Goal: Transaction & Acquisition: Obtain resource

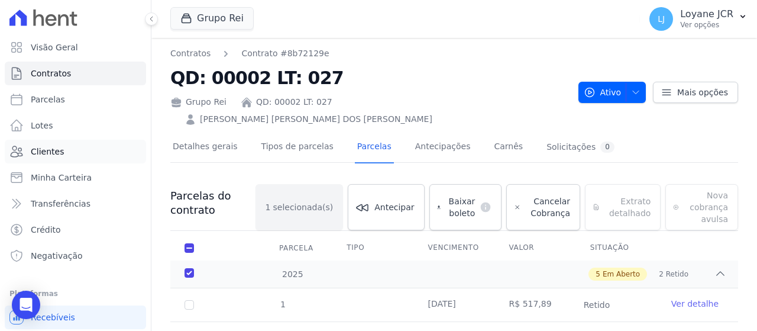
scroll to position [71, 0]
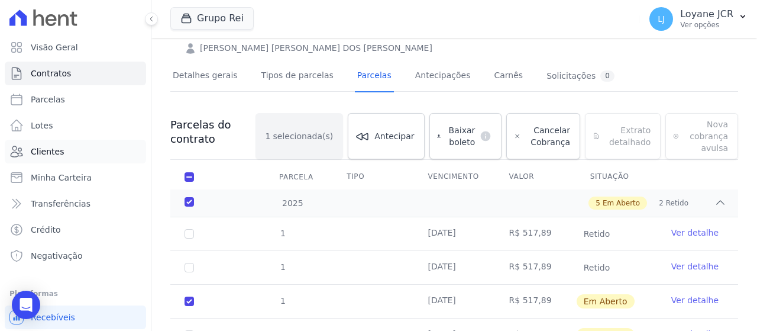
click at [73, 144] on link "Clientes" at bounding box center [75, 152] width 141 height 24
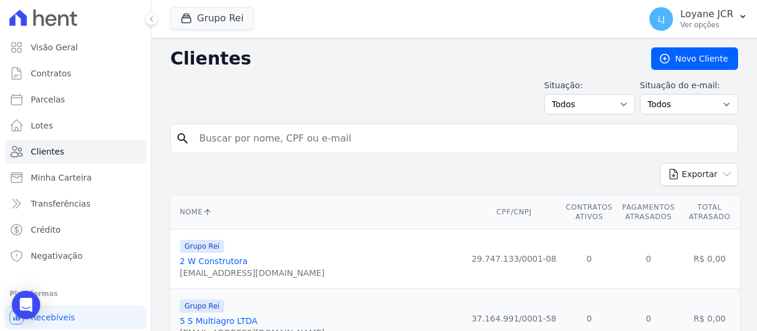
drag, startPoint x: 308, startPoint y: 137, endPoint x: 330, endPoint y: 136, distance: 22.5
click at [320, 138] on input "search" at bounding box center [462, 139] width 541 height 24
paste input "[PERSON_NAME]"
type input "[PERSON_NAME]"
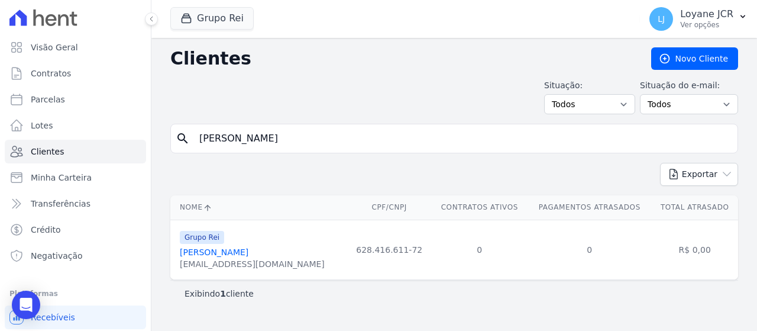
click at [249, 253] on link "[PERSON_NAME]" at bounding box center [214, 251] width 69 height 9
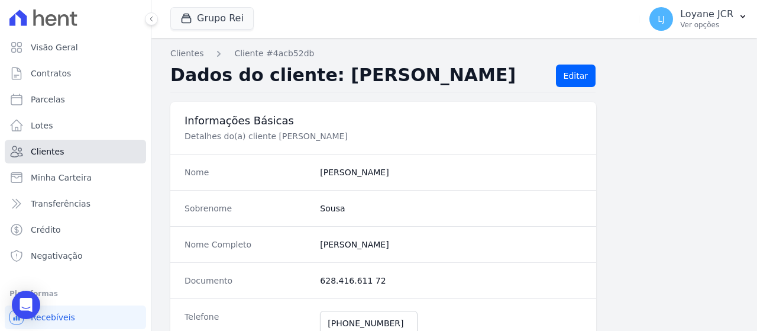
click at [100, 150] on link "Clientes" at bounding box center [75, 152] width 141 height 24
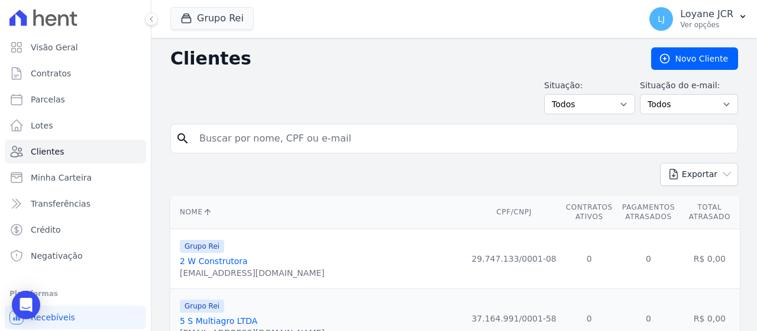
click at [359, 139] on input "search" at bounding box center [462, 139] width 541 height 24
paste input "542.376.101-87"
type input "542.376.101-87"
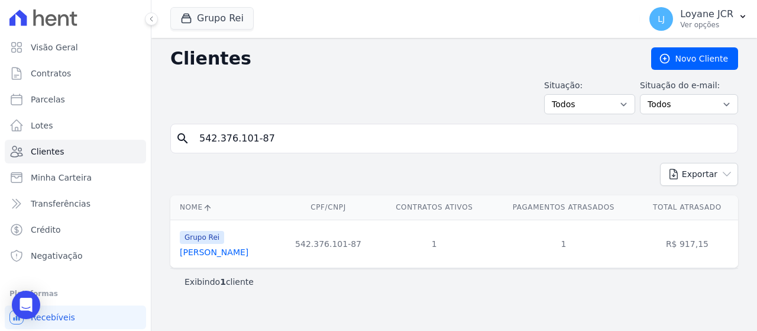
click at [235, 251] on link "[PERSON_NAME]" at bounding box center [214, 251] width 69 height 9
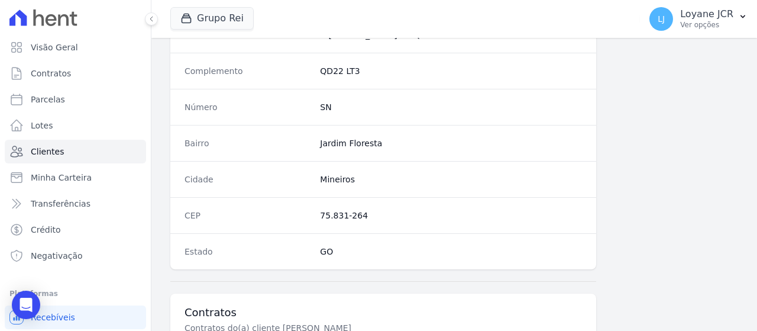
scroll to position [828, 0]
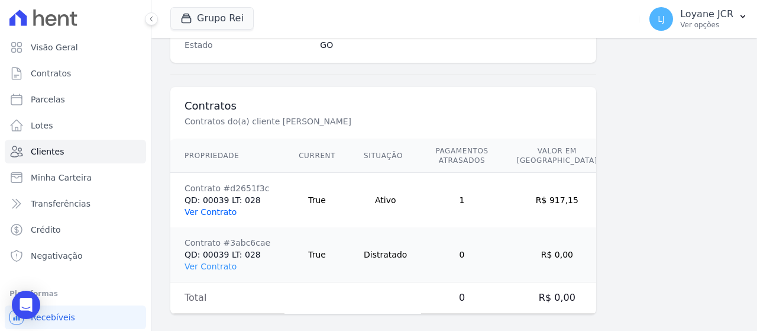
click at [194, 210] on link "Ver Contrato" at bounding box center [211, 211] width 52 height 9
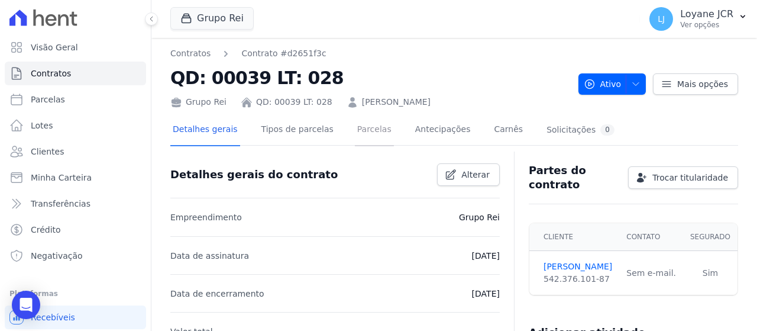
click at [365, 128] on link "Parcelas" at bounding box center [374, 130] width 39 height 31
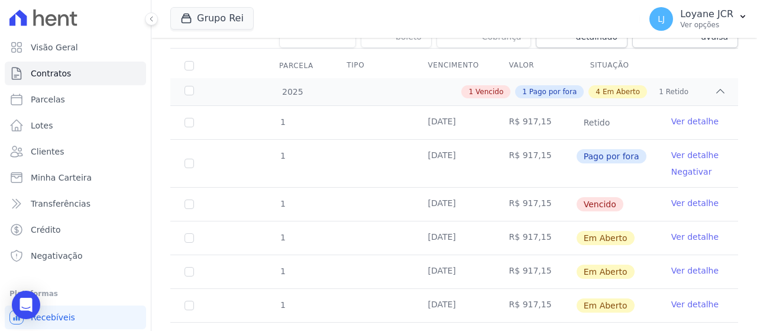
scroll to position [178, 0]
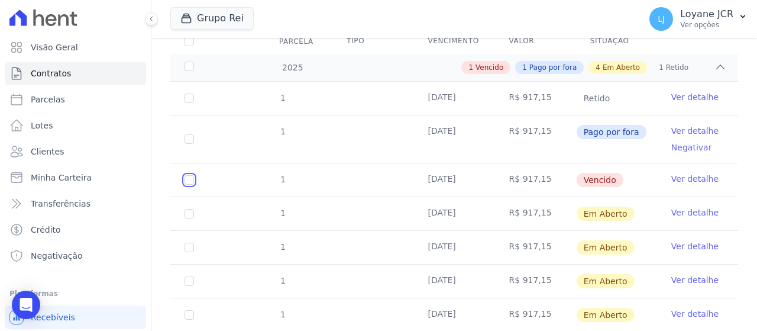
click at [191, 176] on input "checkbox" at bounding box center [189, 179] width 9 height 9
checkbox input "true"
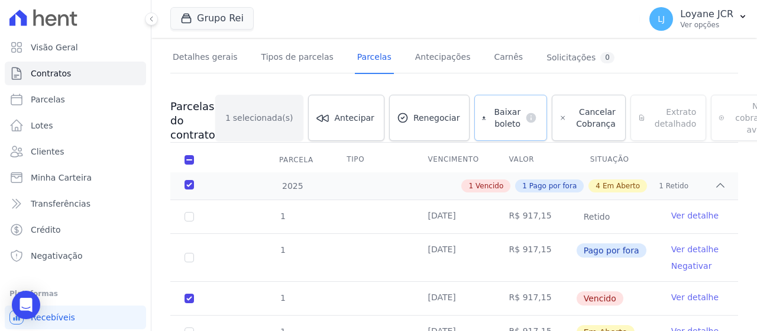
click at [491, 120] on span "Baixar boleto" at bounding box center [506, 118] width 30 height 24
